Goal: Task Accomplishment & Management: Manage account settings

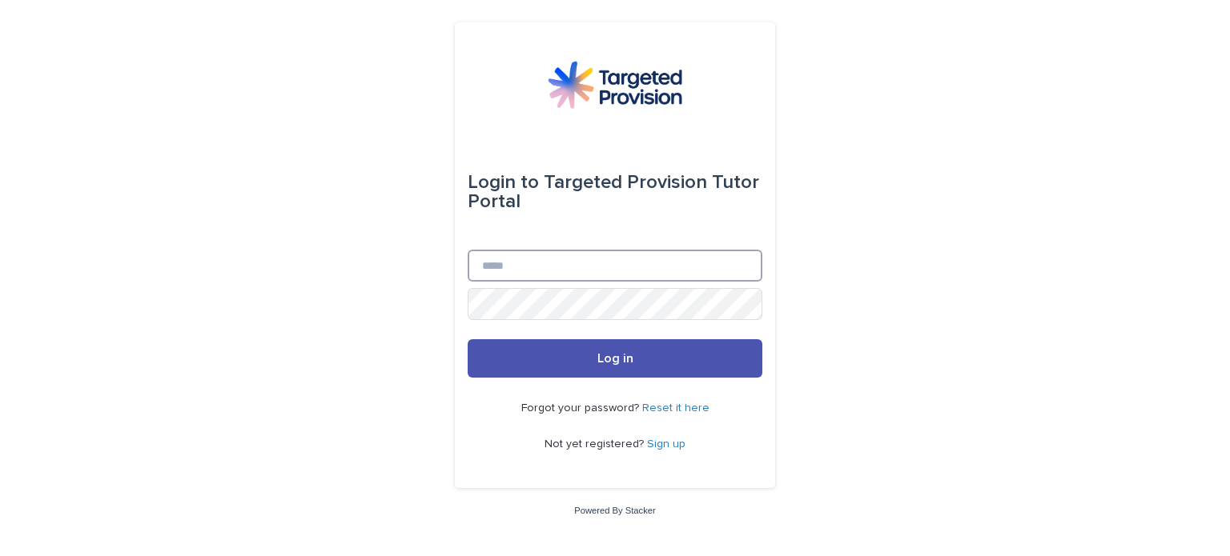
click at [497, 261] on input "Email" at bounding box center [615, 266] width 295 height 32
type input "**********"
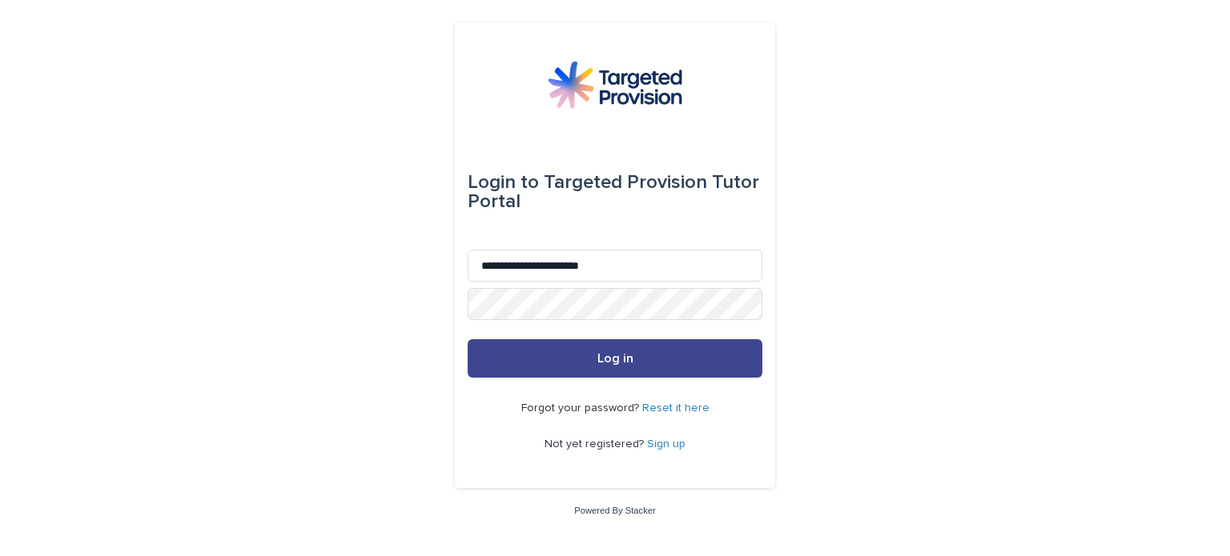
click at [602, 355] on span "Log in" at bounding box center [615, 358] width 36 height 13
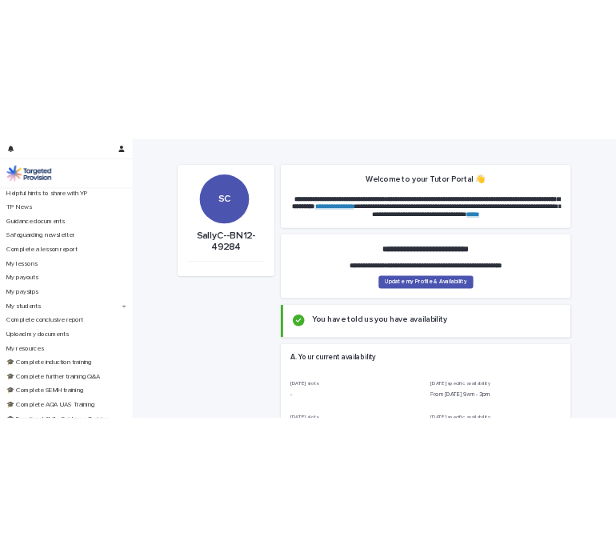
scroll to position [67, 0]
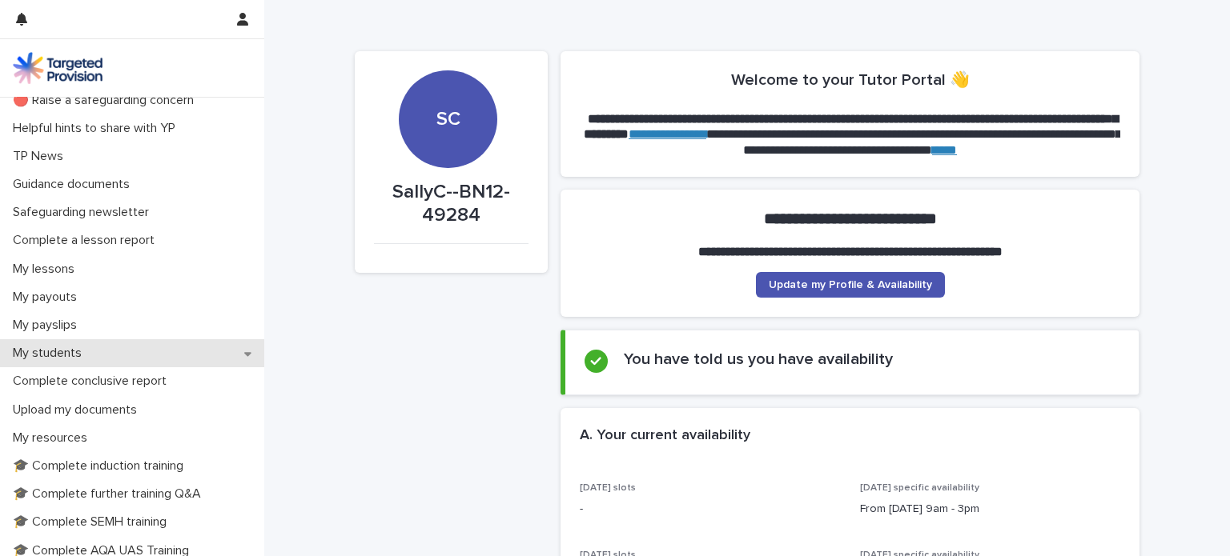
click at [68, 353] on p "My students" at bounding box center [50, 353] width 88 height 15
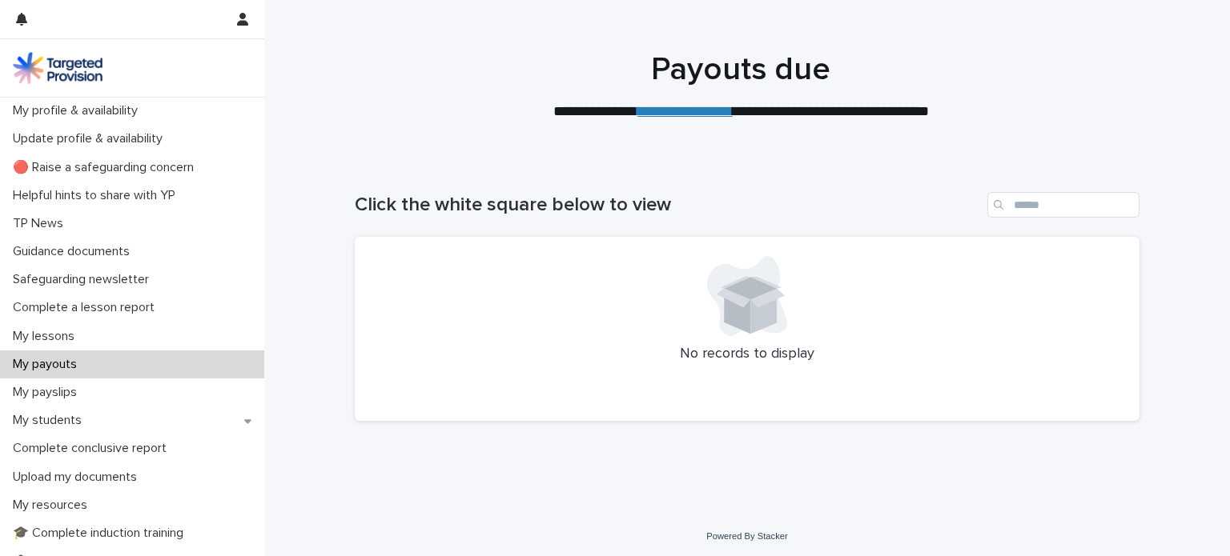
click at [759, 311] on icon at bounding box center [763, 312] width 26 height 46
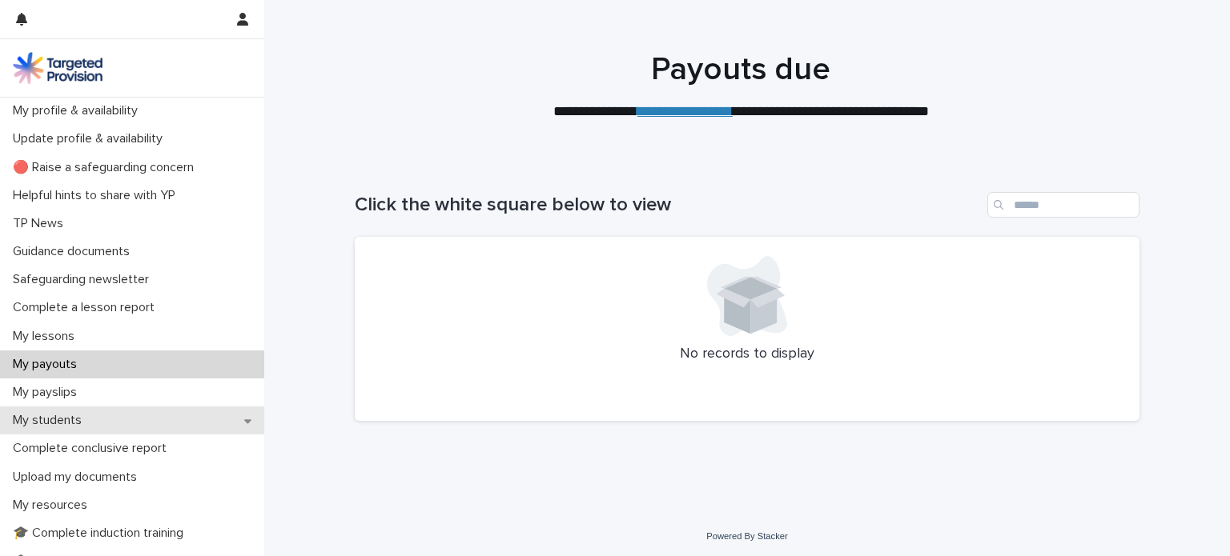
click at [66, 416] on p "My students" at bounding box center [50, 420] width 88 height 15
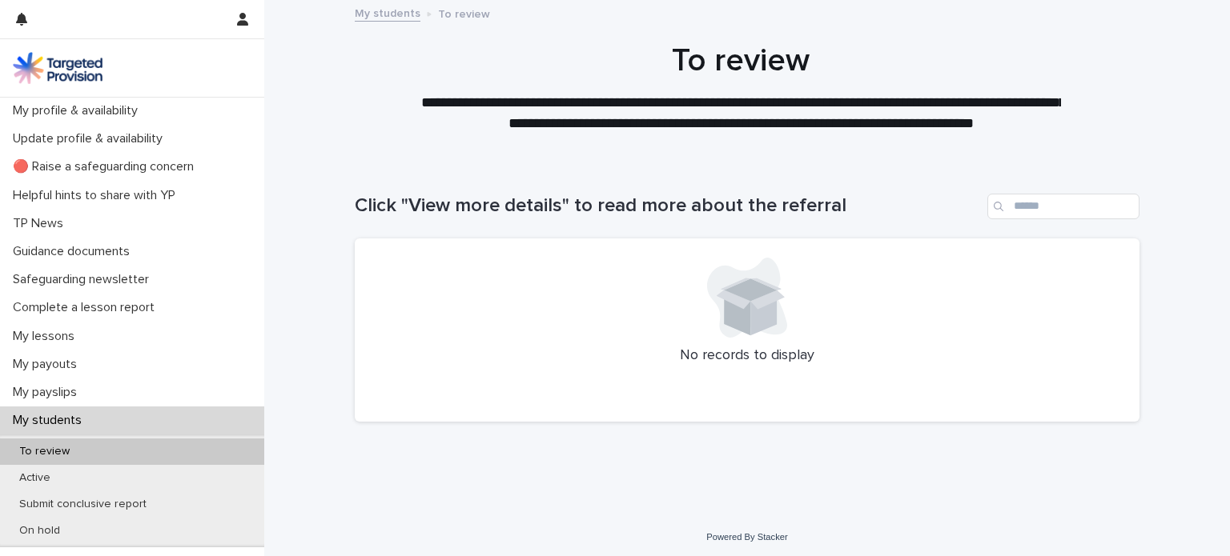
click at [56, 418] on p "My students" at bounding box center [50, 420] width 88 height 15
click at [33, 483] on p "Active" at bounding box center [34, 479] width 57 height 14
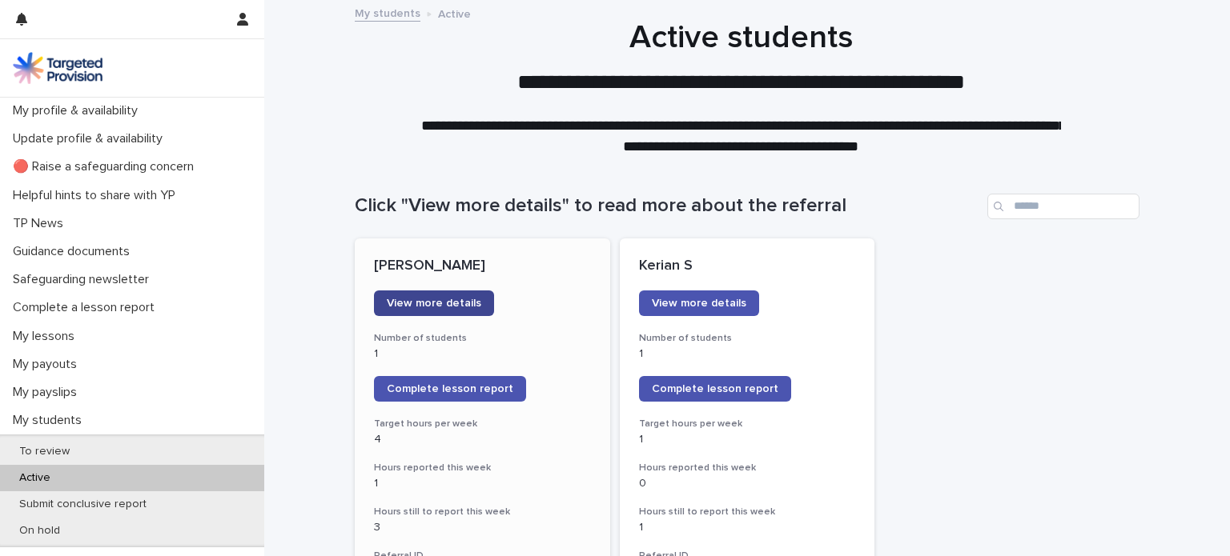
click at [438, 304] on span "View more details" at bounding box center [434, 303] width 94 height 11
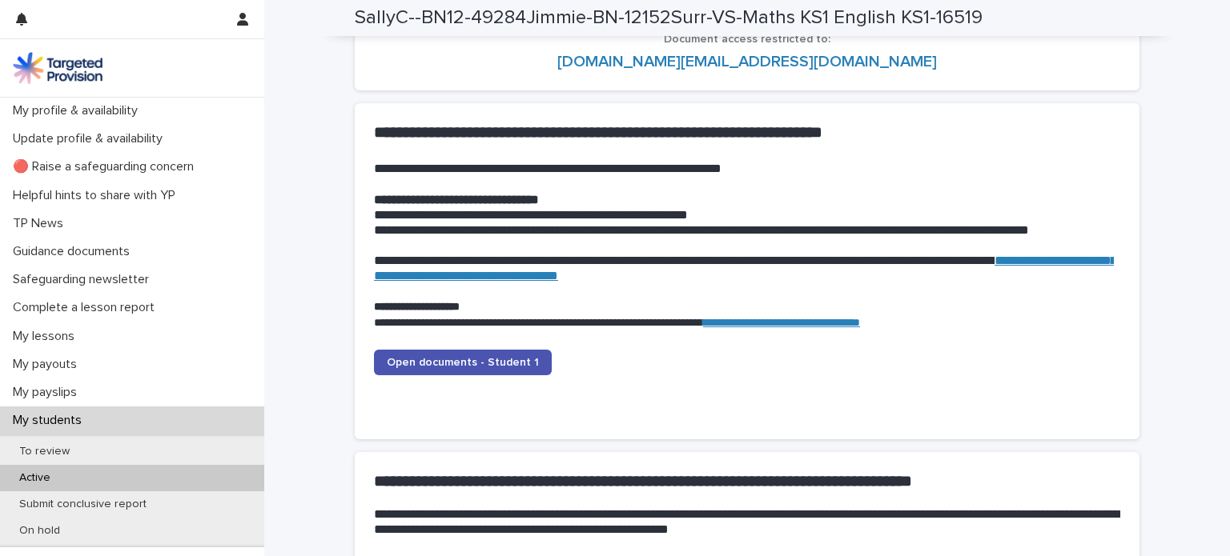
scroll to position [1609, 0]
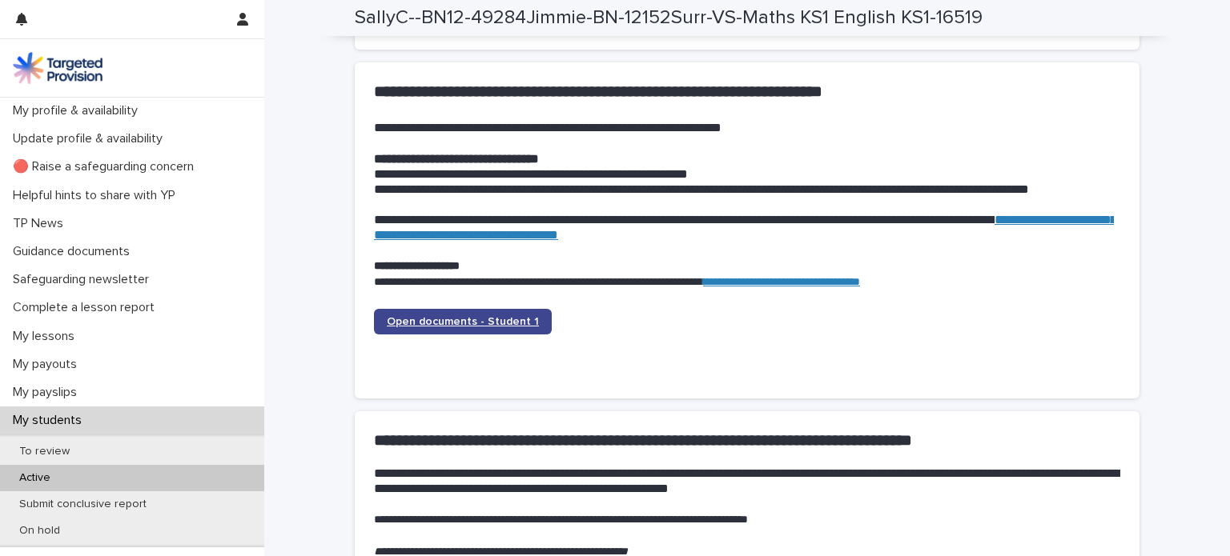
click at [470, 323] on span "Open documents - Student 1" at bounding box center [463, 321] width 152 height 11
click at [428, 319] on span "Open documents - Student 1" at bounding box center [463, 321] width 152 height 11
click at [467, 321] on span "Open documents - Student 1" at bounding box center [463, 321] width 152 height 11
click at [464, 329] on link "Open documents - Student 1" at bounding box center [463, 322] width 178 height 26
click at [451, 324] on span "Open documents - Student 1" at bounding box center [463, 321] width 152 height 11
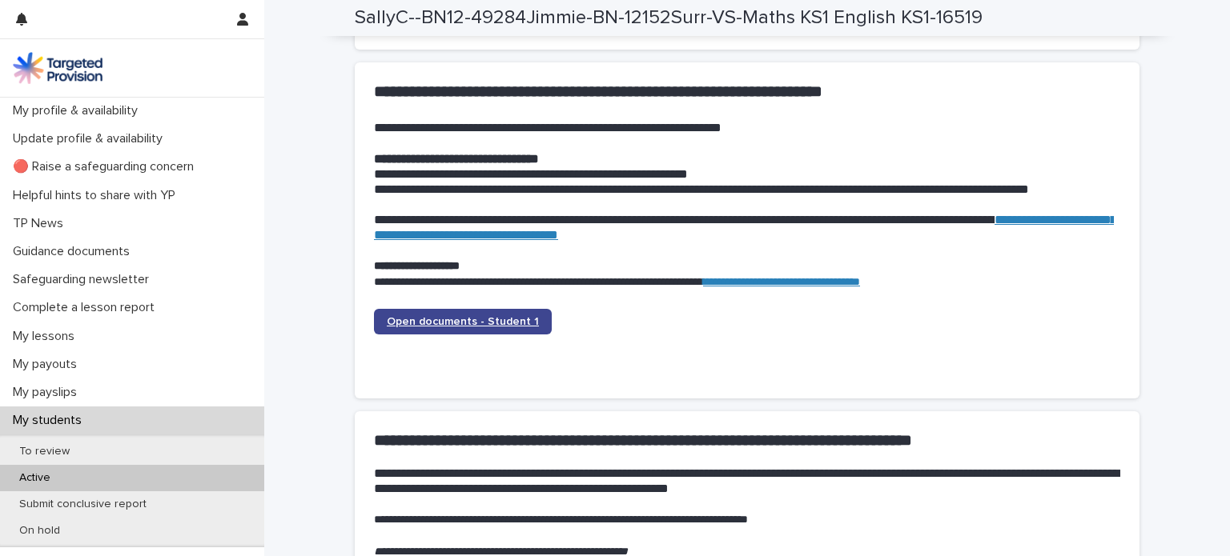
click at [464, 319] on span "Open documents - Student 1" at bounding box center [463, 321] width 152 height 11
click at [420, 321] on span "Open documents - Student 1" at bounding box center [463, 321] width 152 height 11
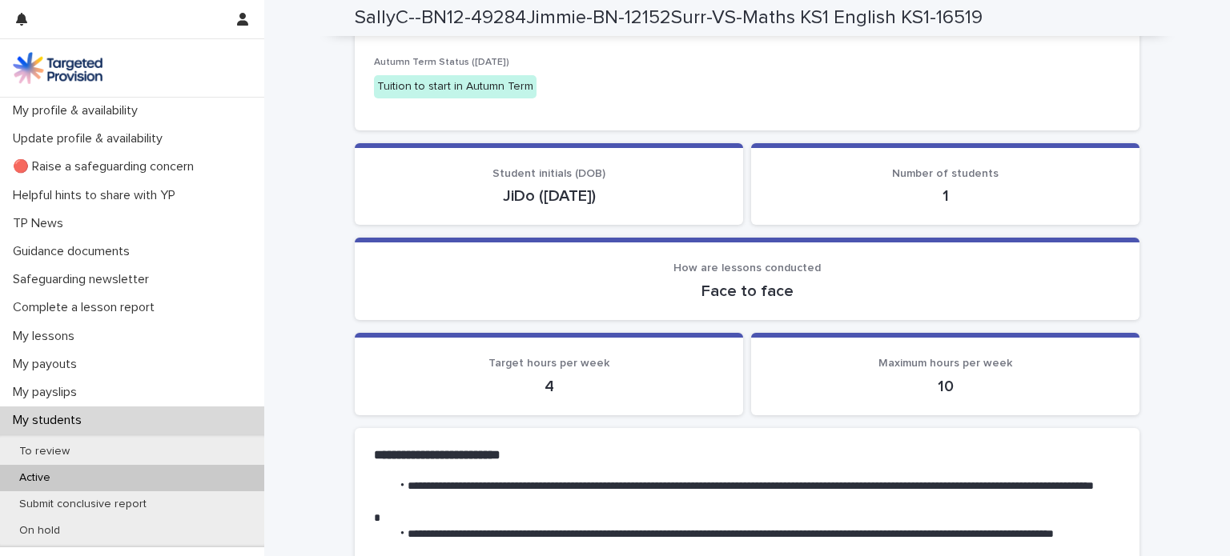
scroll to position [92, 0]
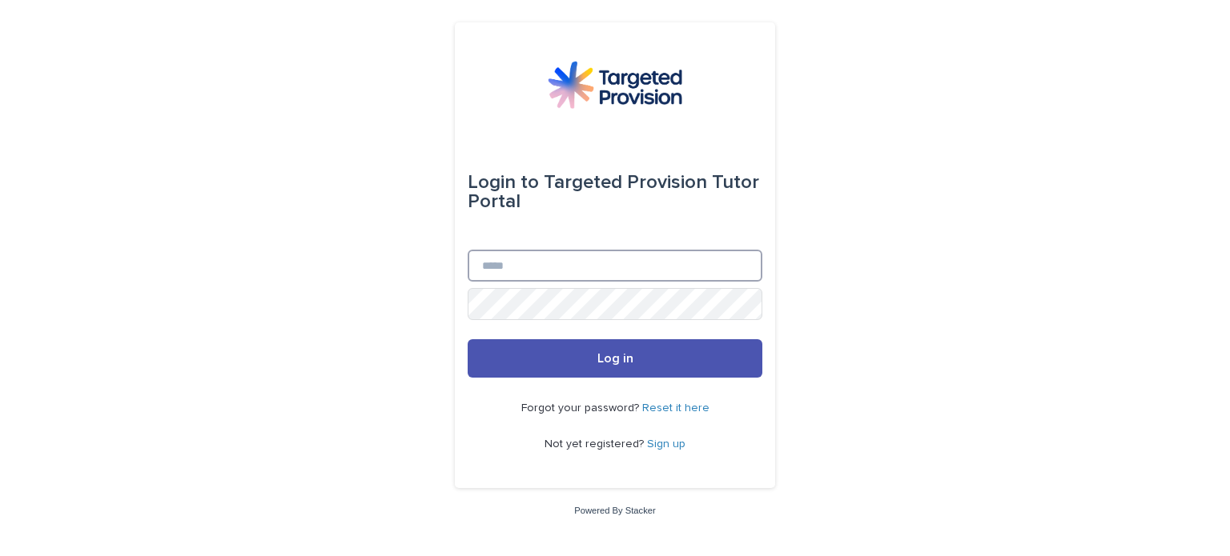
click at [557, 264] on input "Email" at bounding box center [615, 266] width 295 height 32
